Goal: Find specific page/section: Find specific page/section

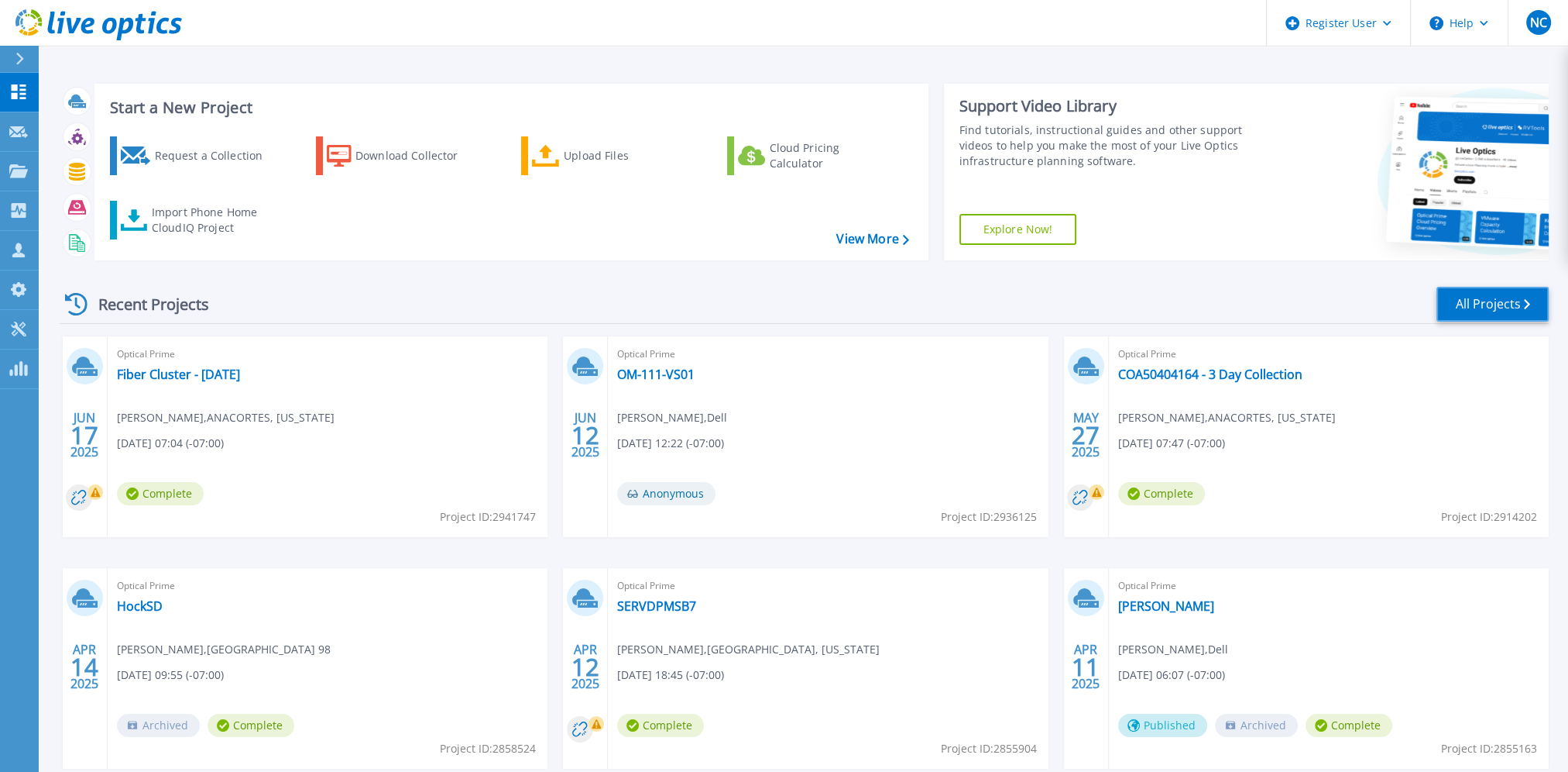
click at [1521, 307] on link "All Projects" at bounding box center [1493, 304] width 112 height 34
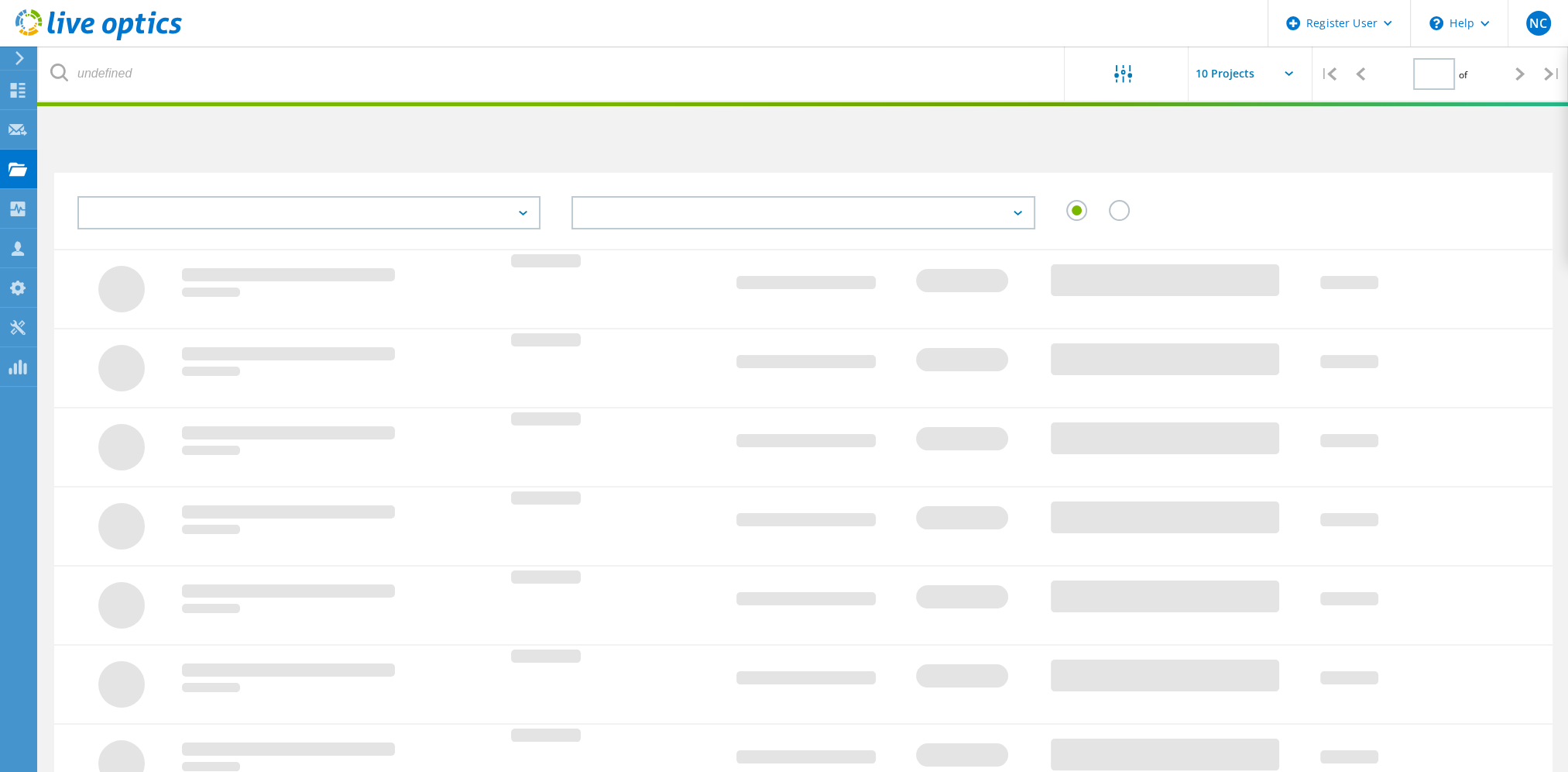
type input "1"
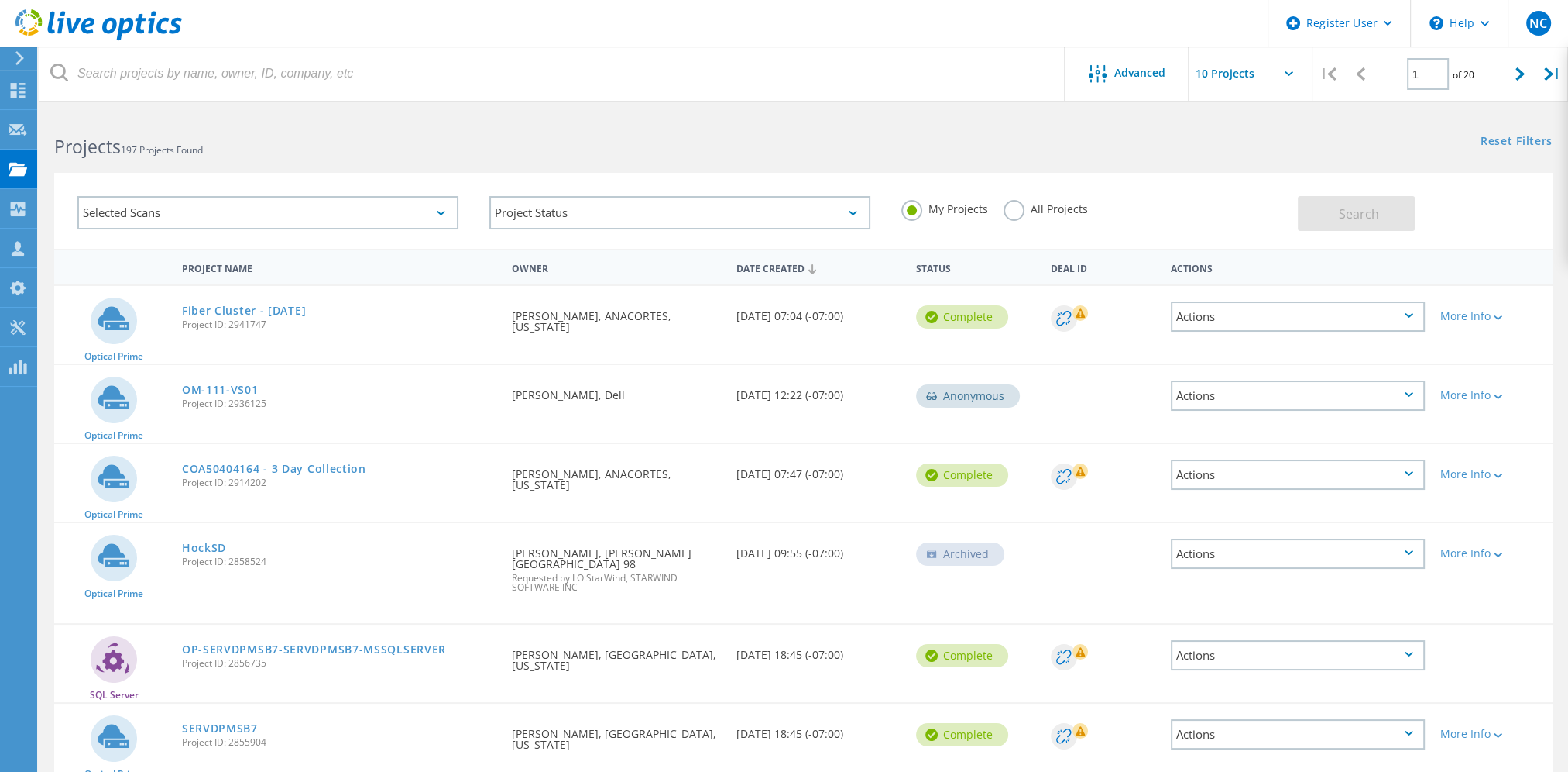
click at [1014, 210] on label "All Projects" at bounding box center [1046, 207] width 84 height 15
click at [0, 0] on input "All Projects" at bounding box center [0, 0] width 0 height 0
click at [1103, 74] on icon at bounding box center [1097, 74] width 18 height 18
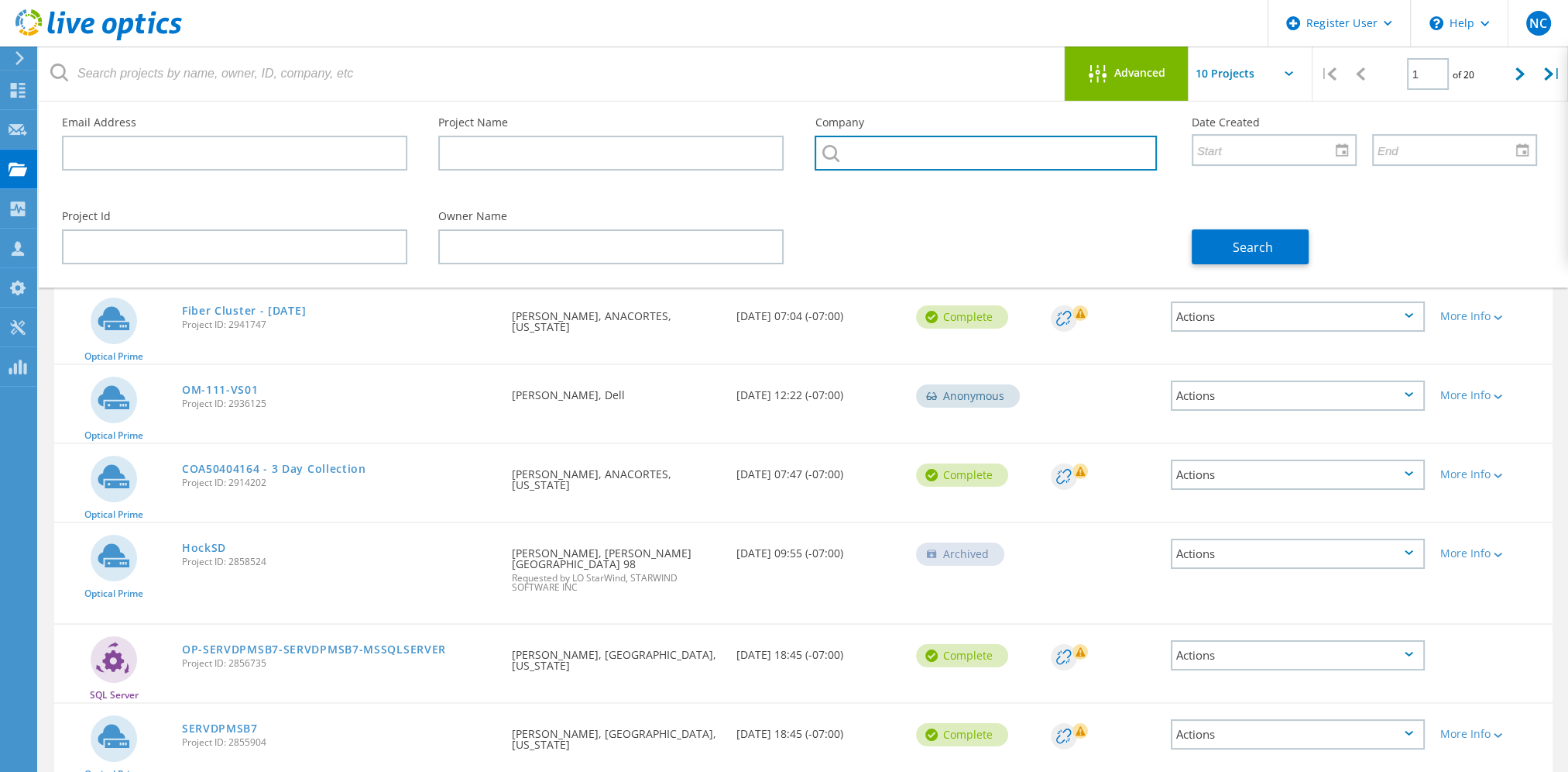
click at [892, 150] on input "text" at bounding box center [985, 152] width 342 height 34
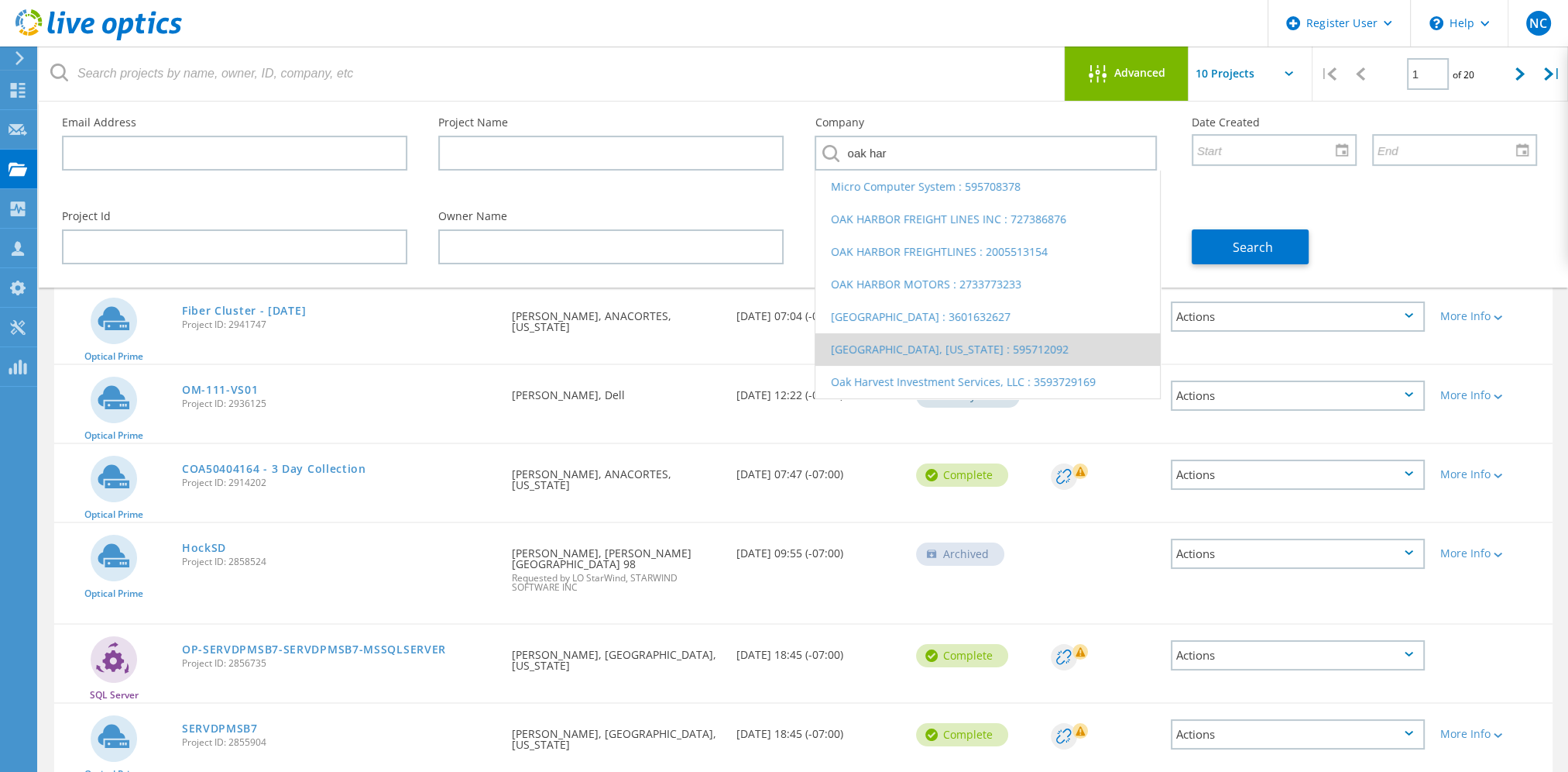
click at [873, 348] on li "[GEOGRAPHIC_DATA], [US_STATE] : 595712092" at bounding box center [987, 349] width 344 height 33
type input "[GEOGRAPHIC_DATA], [US_STATE] : 595712092"
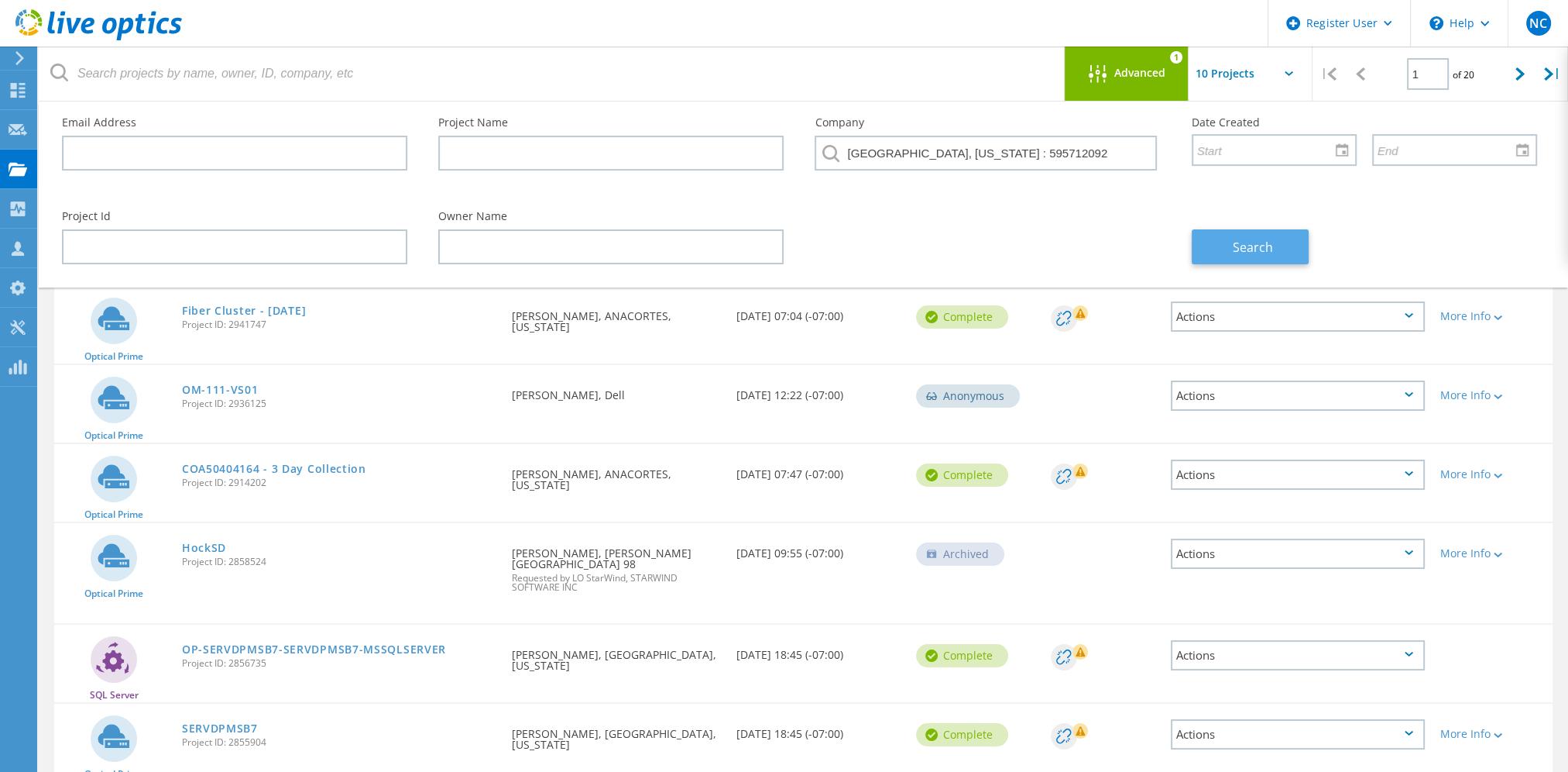
click at [1231, 248] on button "Search" at bounding box center [1250, 247] width 117 height 34
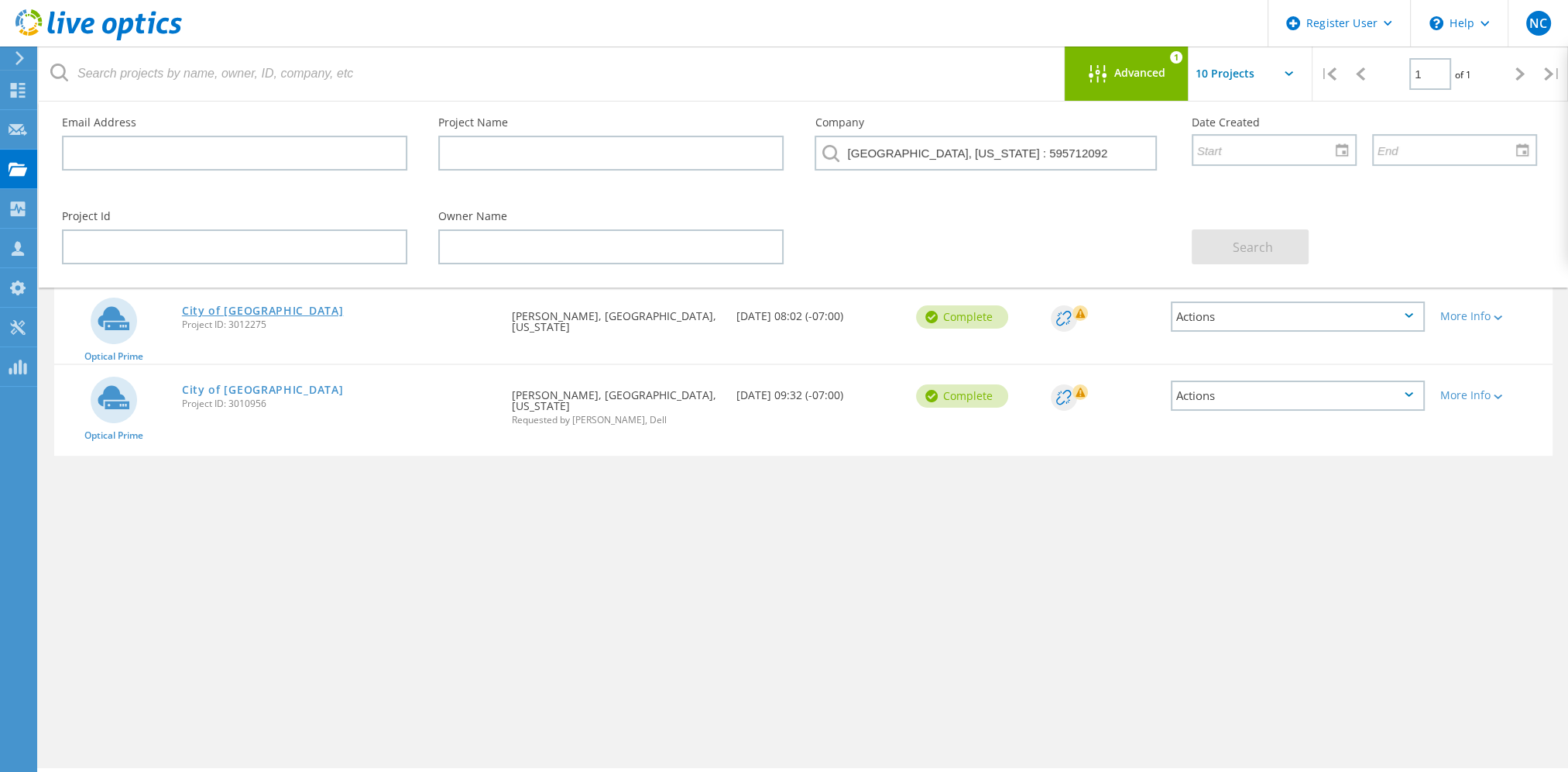
click at [236, 310] on link "City of [GEOGRAPHIC_DATA]" at bounding box center [263, 310] width 161 height 11
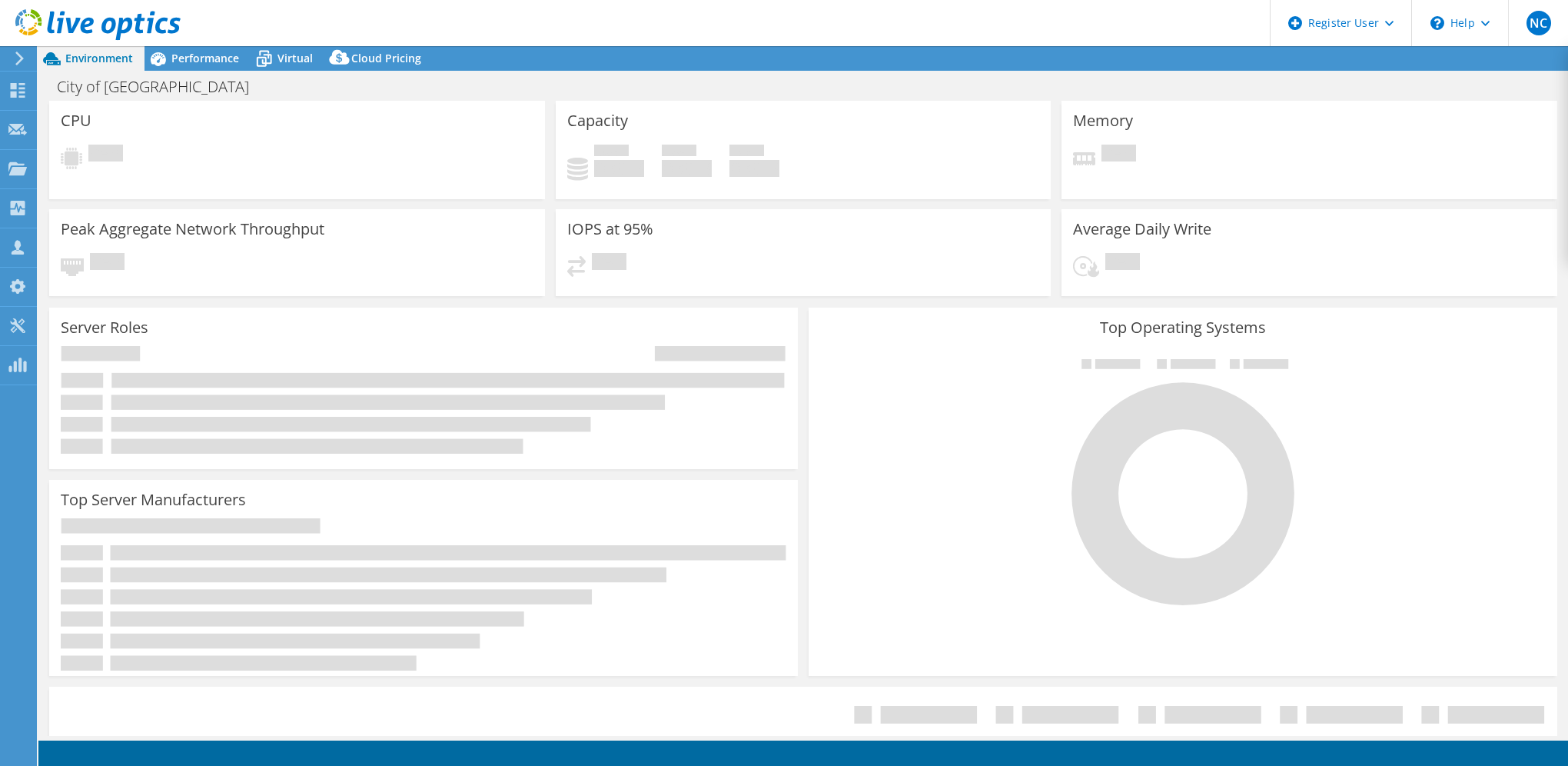
select select "USD"
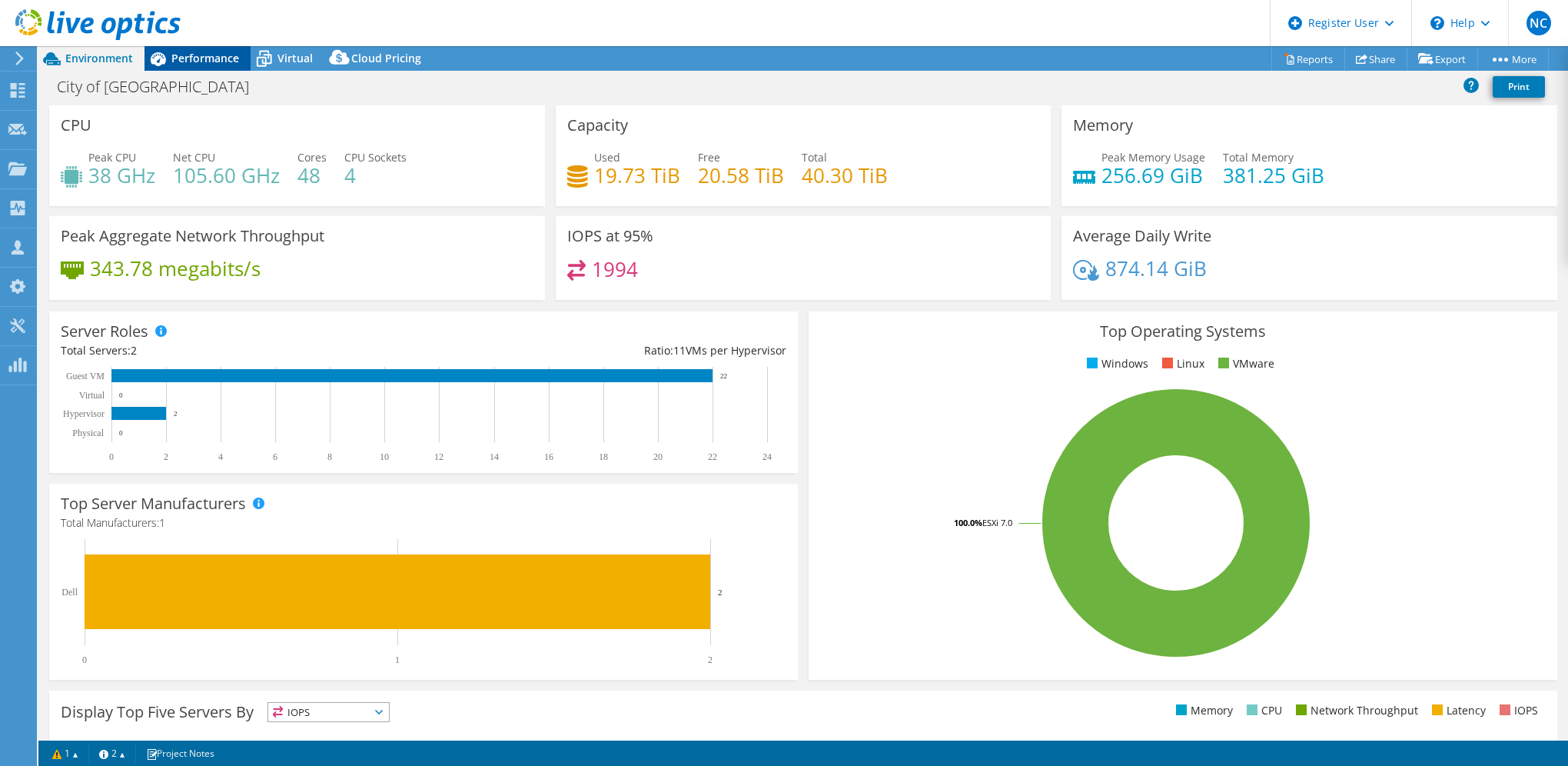
click at [217, 55] on span "Performance" at bounding box center [204, 58] width 68 height 14
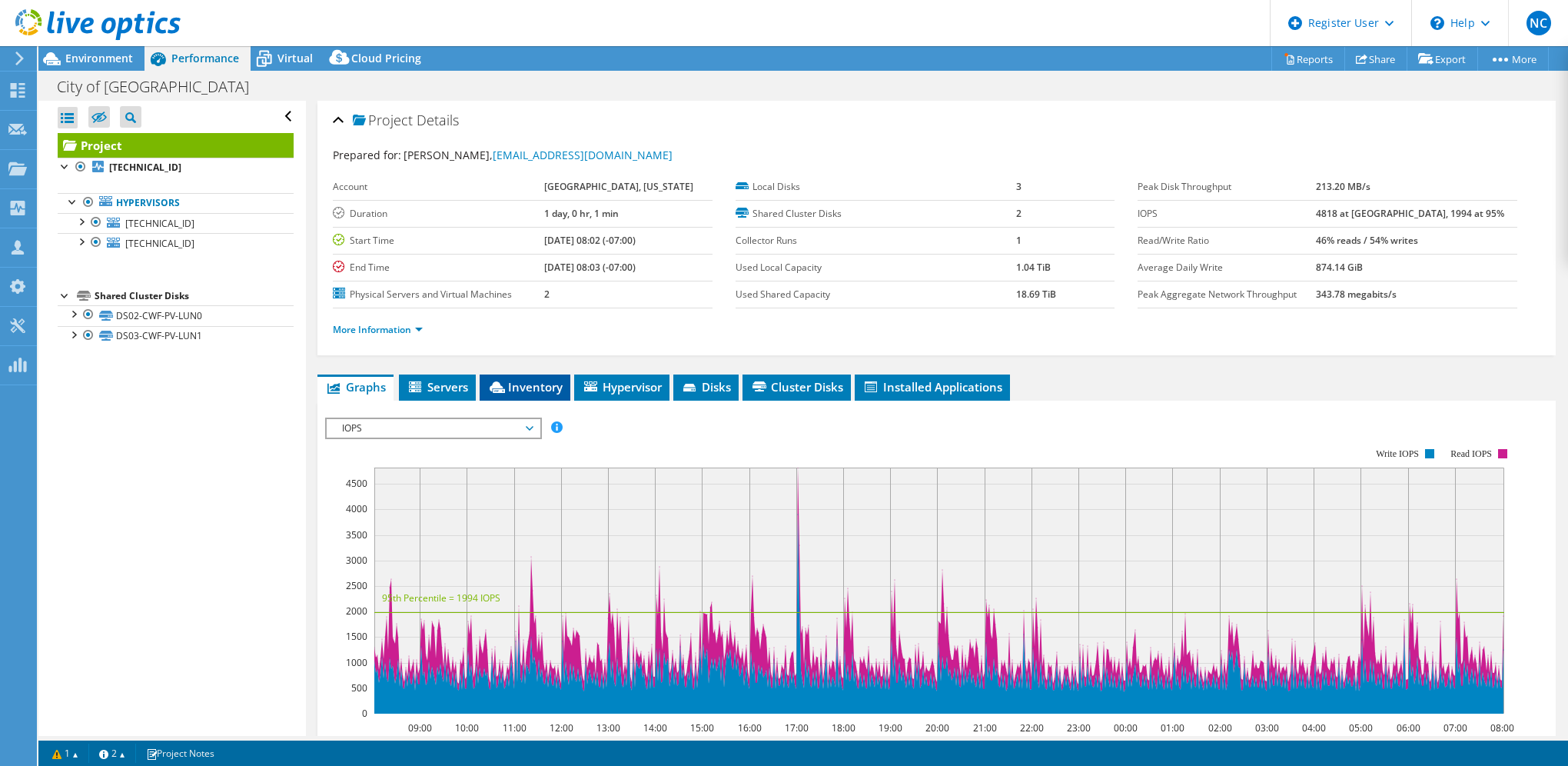
click at [537, 382] on span "Inventory" at bounding box center [525, 386] width 76 height 15
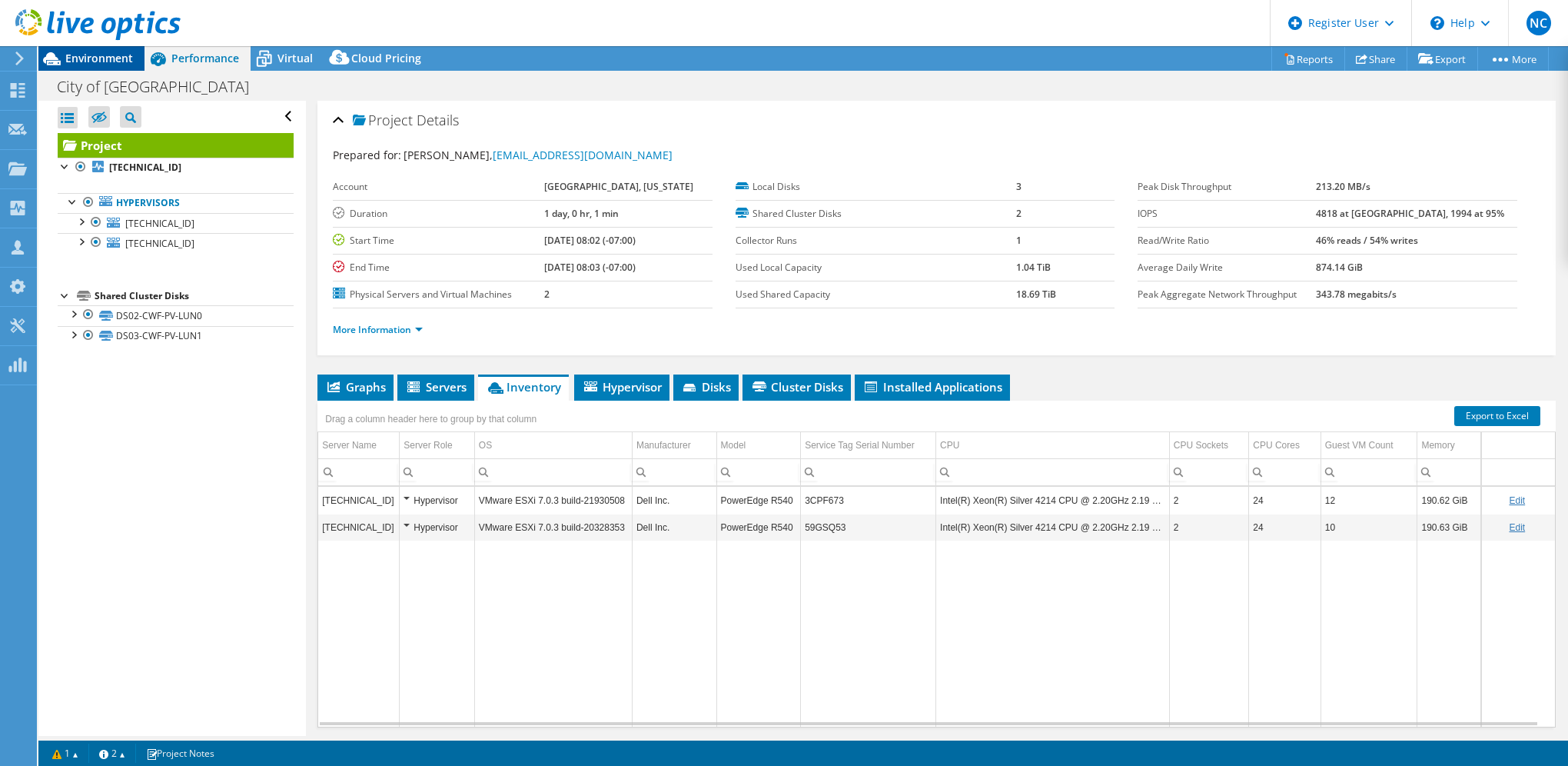
click at [78, 62] on span "Environment" at bounding box center [99, 58] width 68 height 14
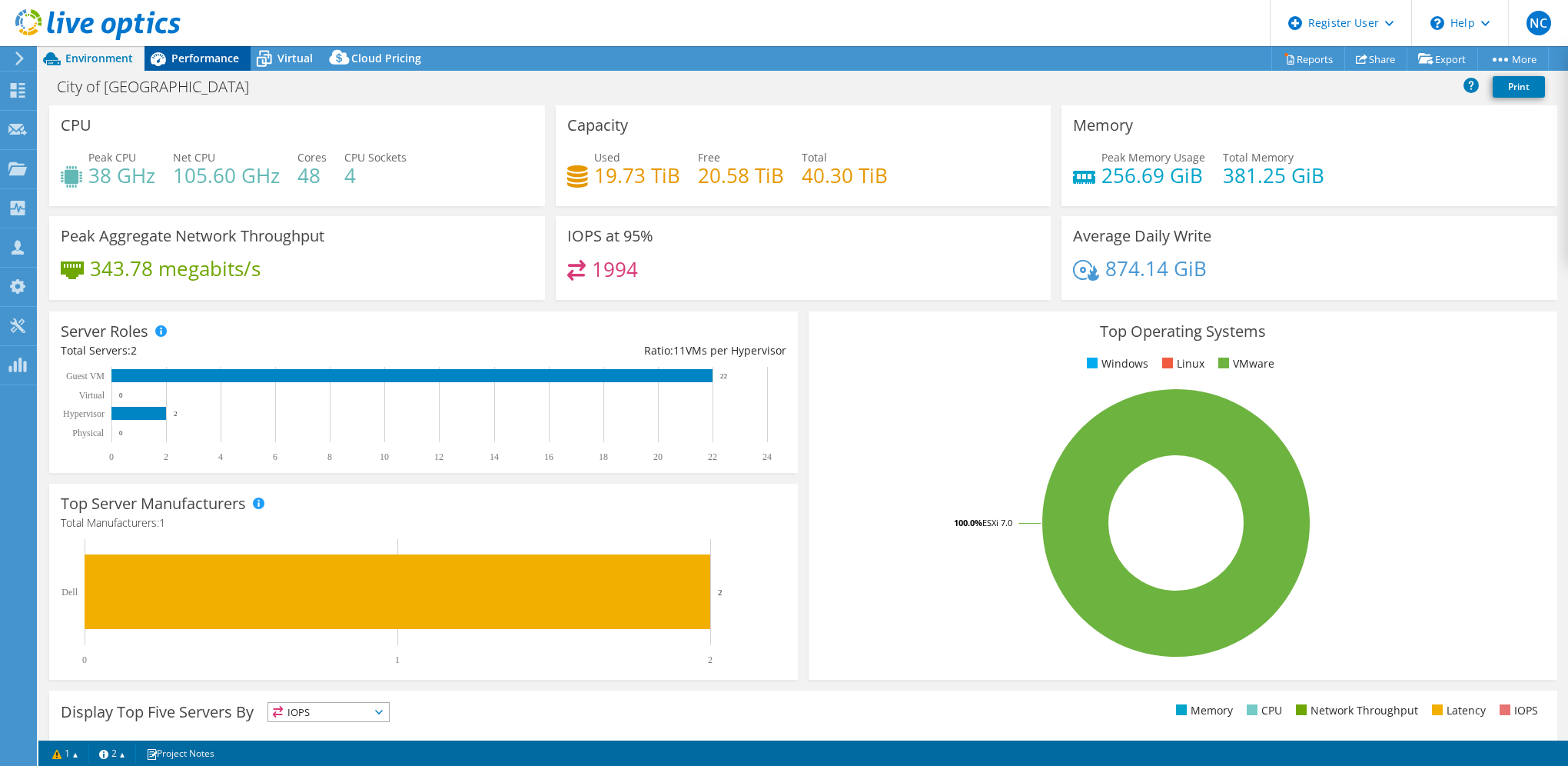
click at [202, 55] on span "Performance" at bounding box center [204, 58] width 68 height 14
